Goal: Information Seeking & Learning: Learn about a topic

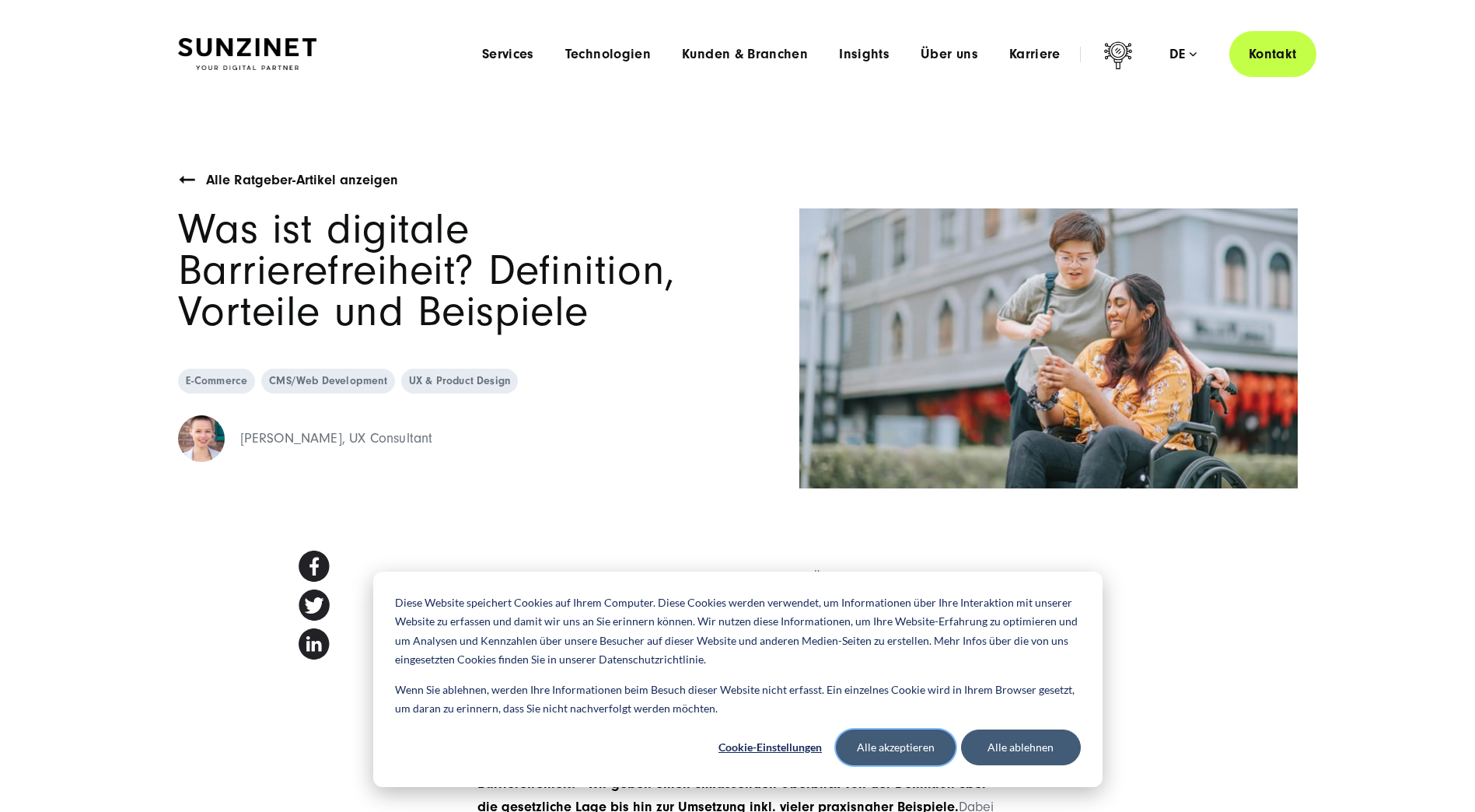
click at [900, 741] on button "Alle akzeptieren" at bounding box center [895, 747] width 120 height 36
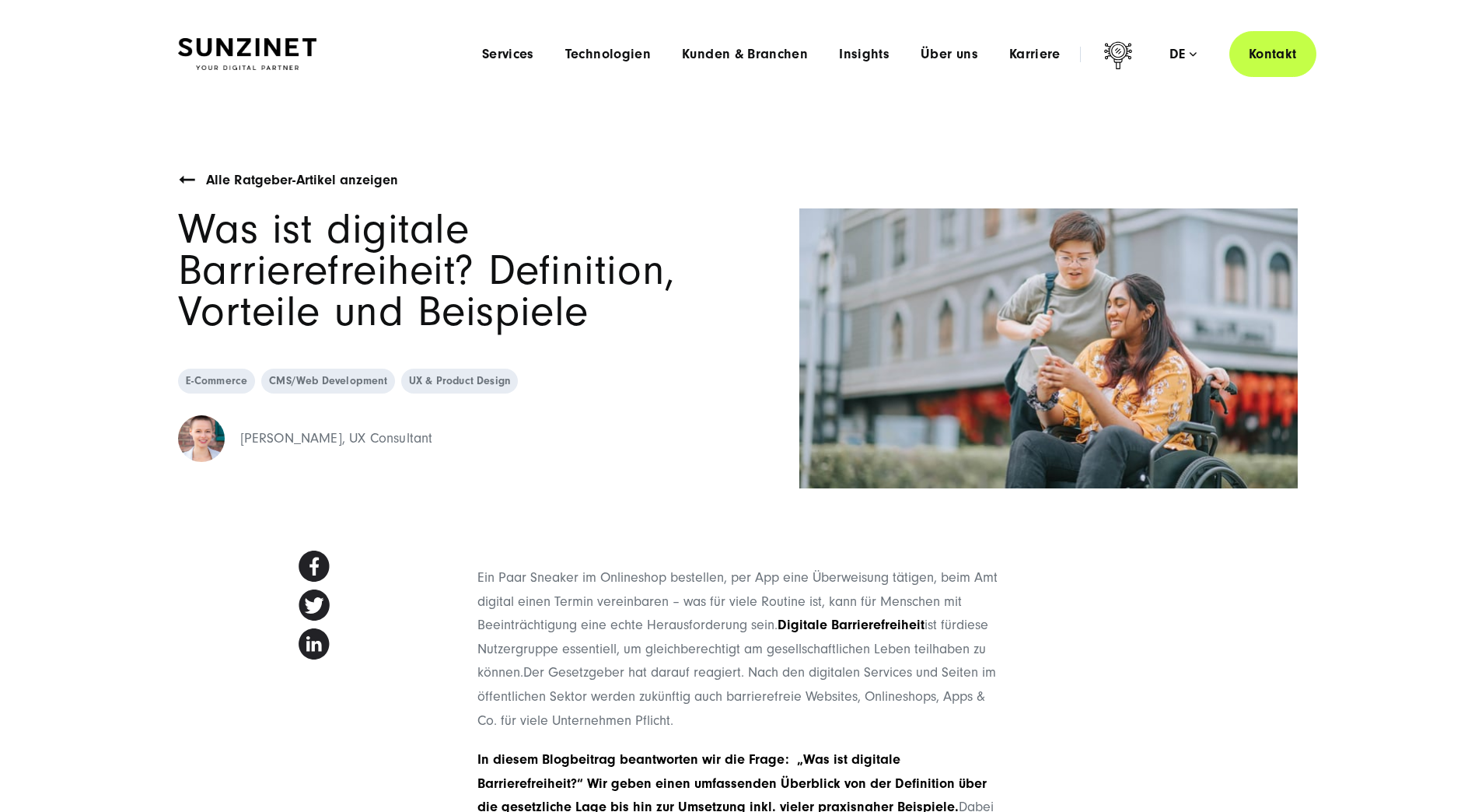
scroll to position [710, 0]
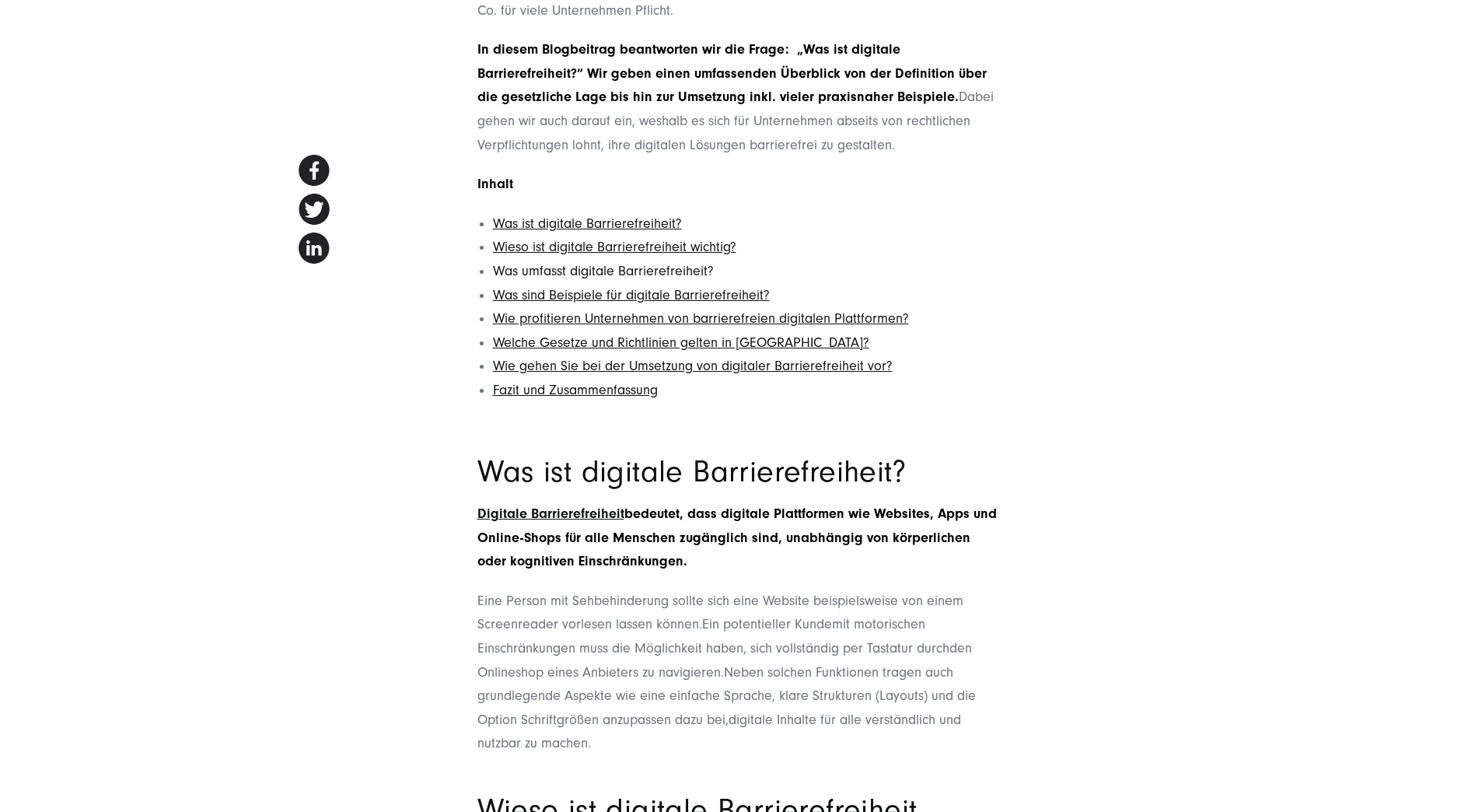
click at [643, 269] on link "Was umfasst digitale Barrierefreiheit?" at bounding box center [603, 271] width 221 height 16
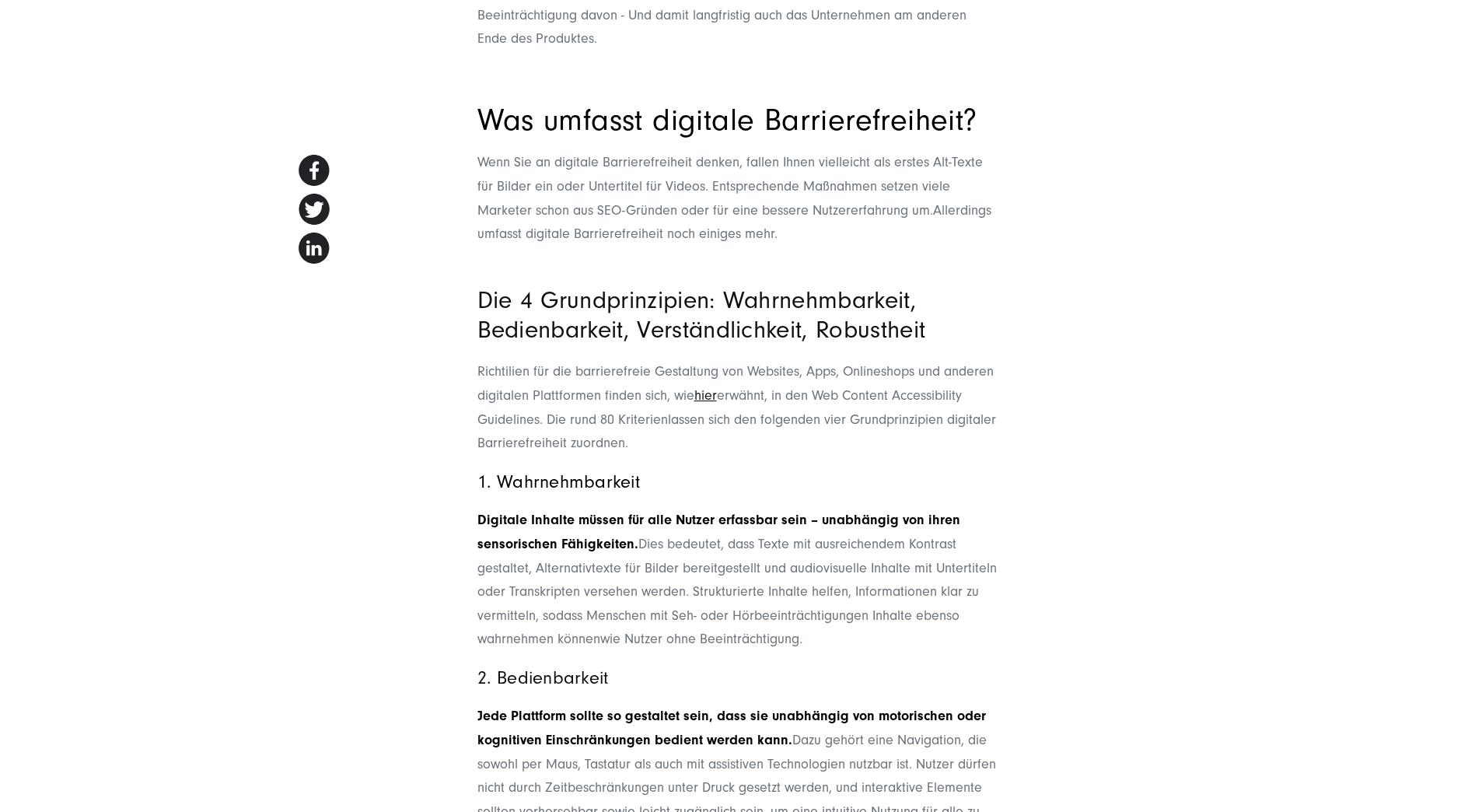
scroll to position [2296, 0]
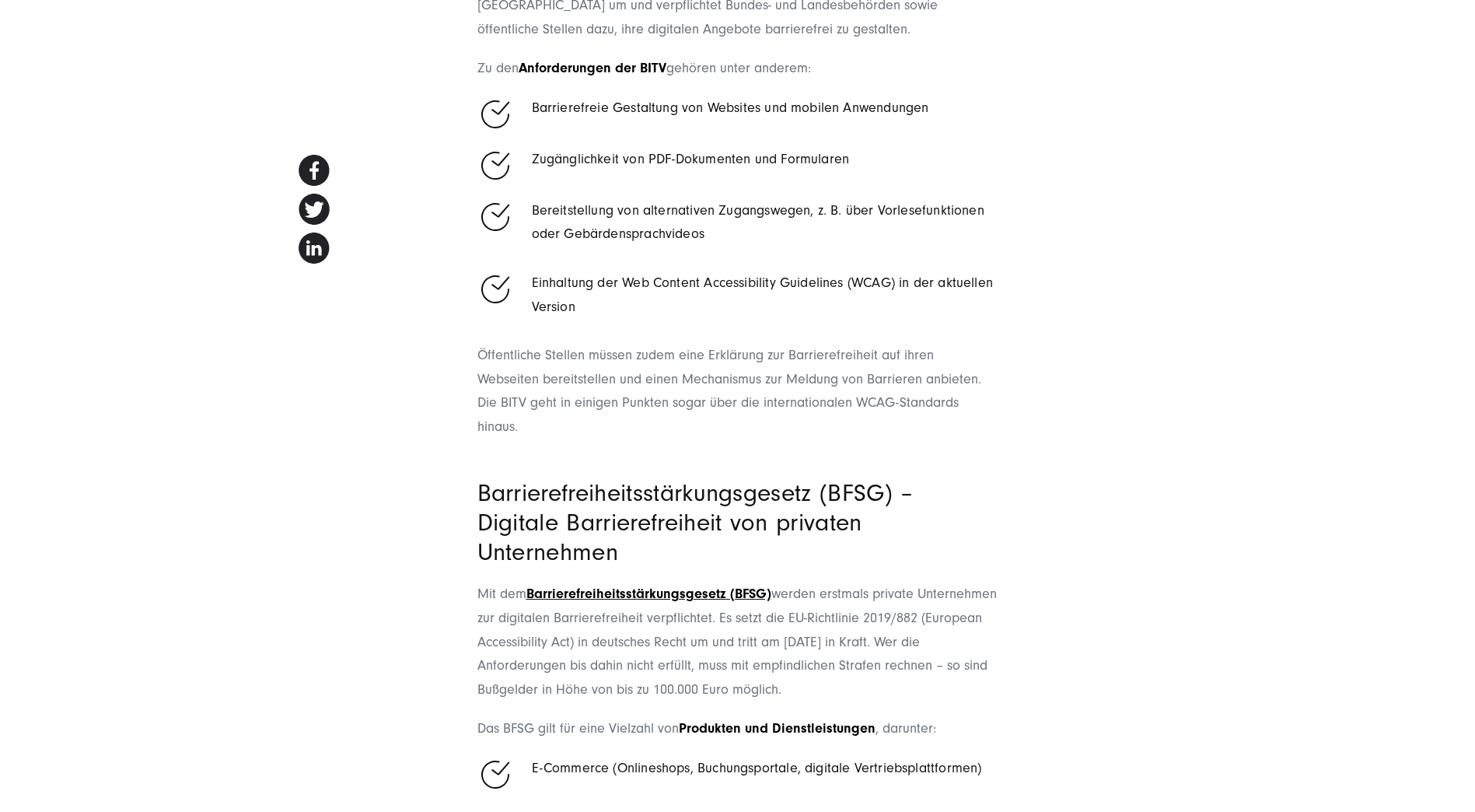
scroll to position [11623, 0]
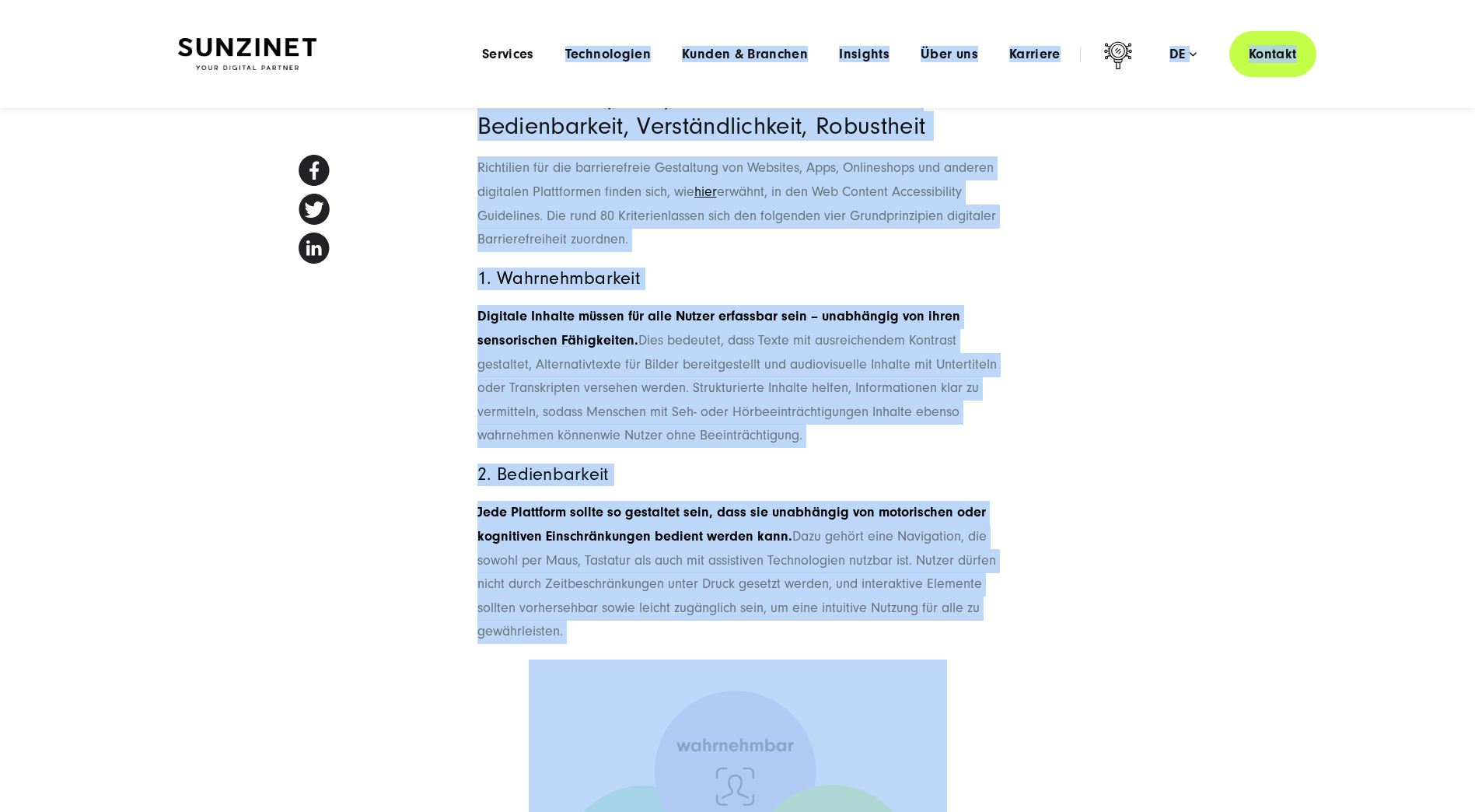
scroll to position [2273, 0]
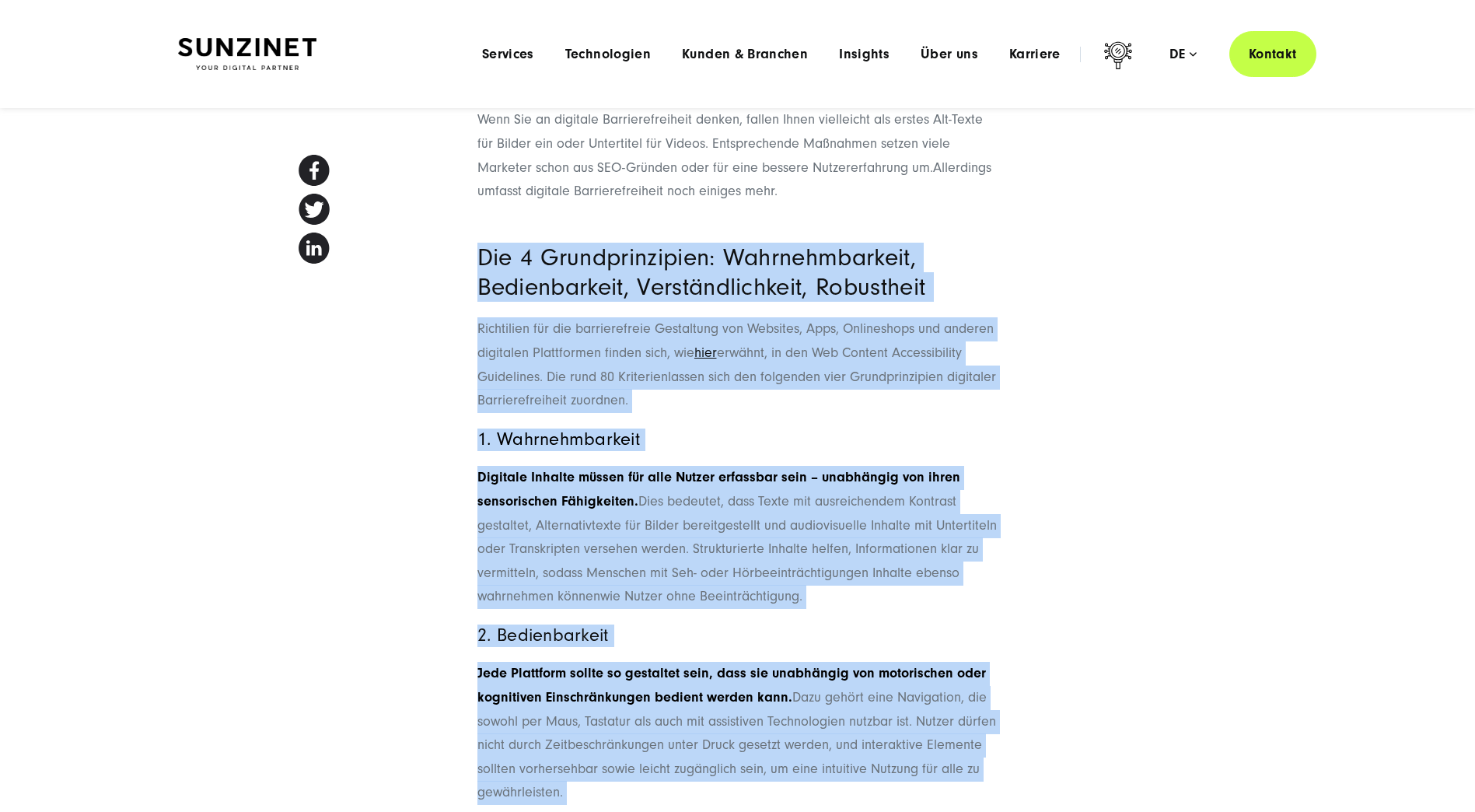
drag, startPoint x: 731, startPoint y: 507, endPoint x: 471, endPoint y: 231, distance: 379.2
drag, startPoint x: 471, startPoint y: 231, endPoint x: 502, endPoint y: 232, distance: 31.0
copy span "Lor 4 Ipsumdolorsitam: Consecteturadip, Elitseddoeius, Temporincididunt, Utlabo…"
